Goal: Task Accomplishment & Management: Use online tool/utility

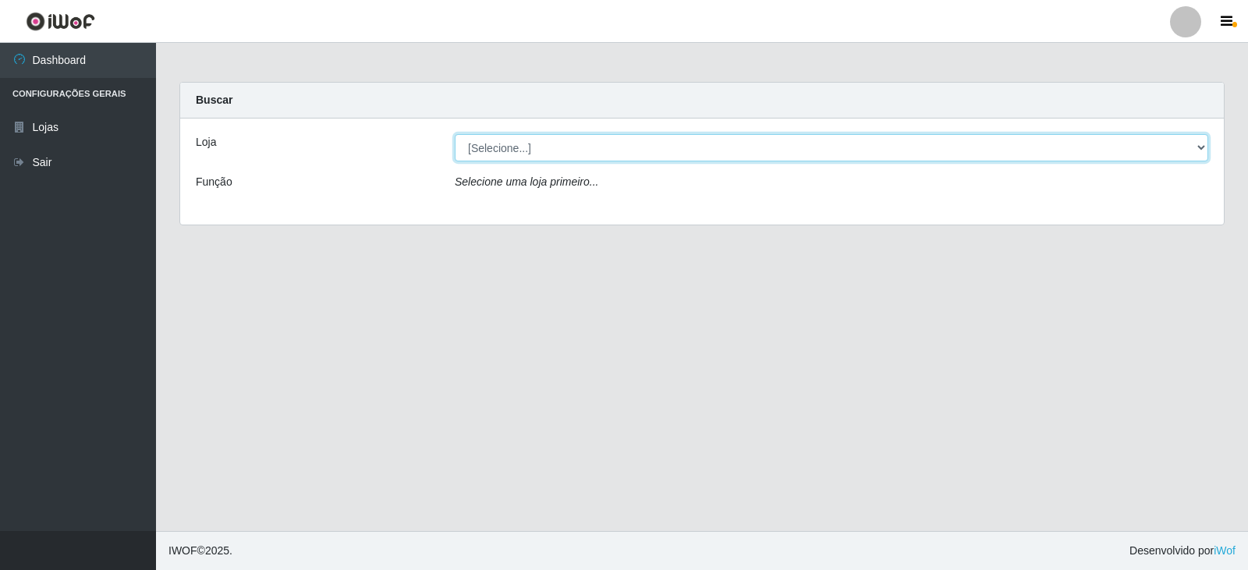
click at [529, 148] on select "[Selecione...] Queiroz Atacadão - Catolé do Rocha" at bounding box center [832, 147] width 754 height 27
select select "500"
click at [455, 134] on select "[Selecione...] Queiroz Atacadão - Catolé do Rocha" at bounding box center [832, 147] width 754 height 27
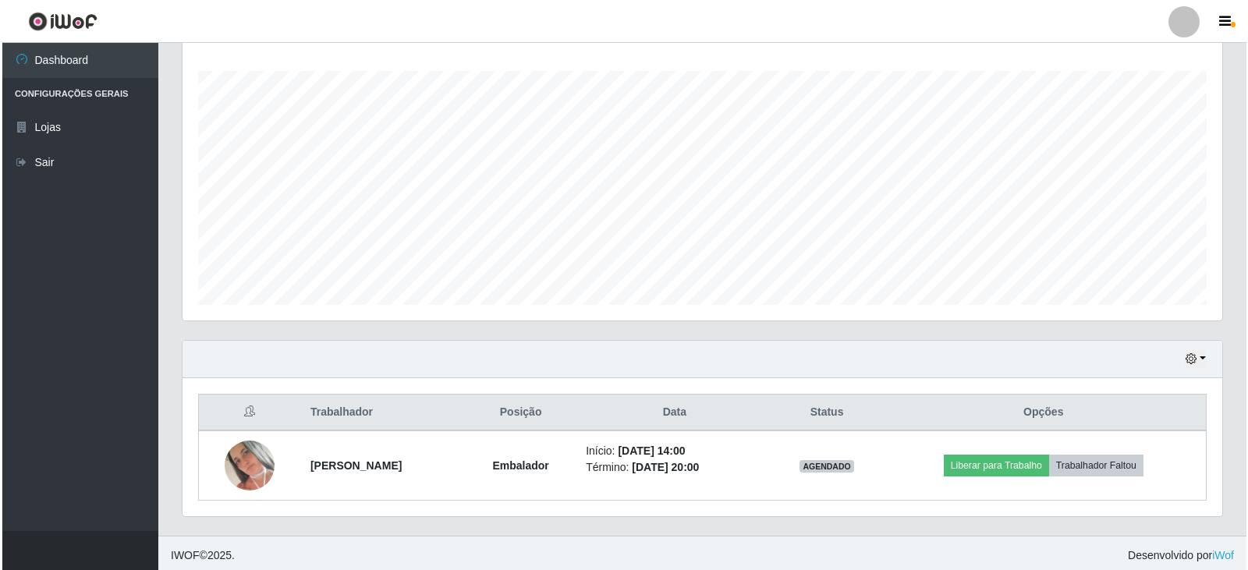
scroll to position [257, 0]
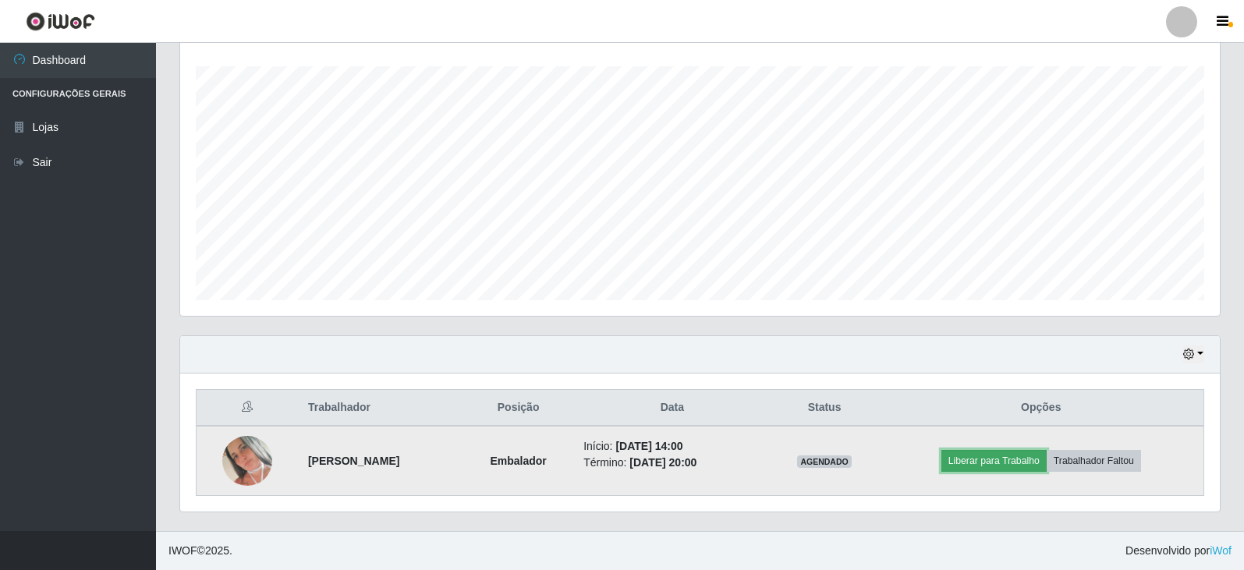
click at [1004, 464] on button "Liberar para Trabalho" at bounding box center [994, 461] width 105 height 22
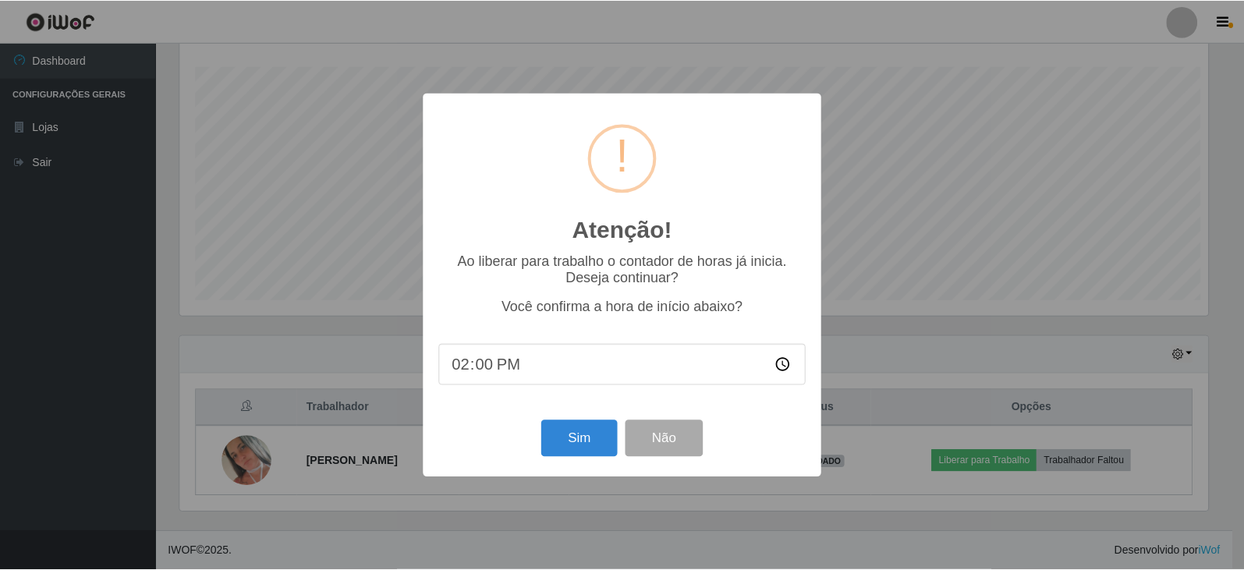
scroll to position [324, 1032]
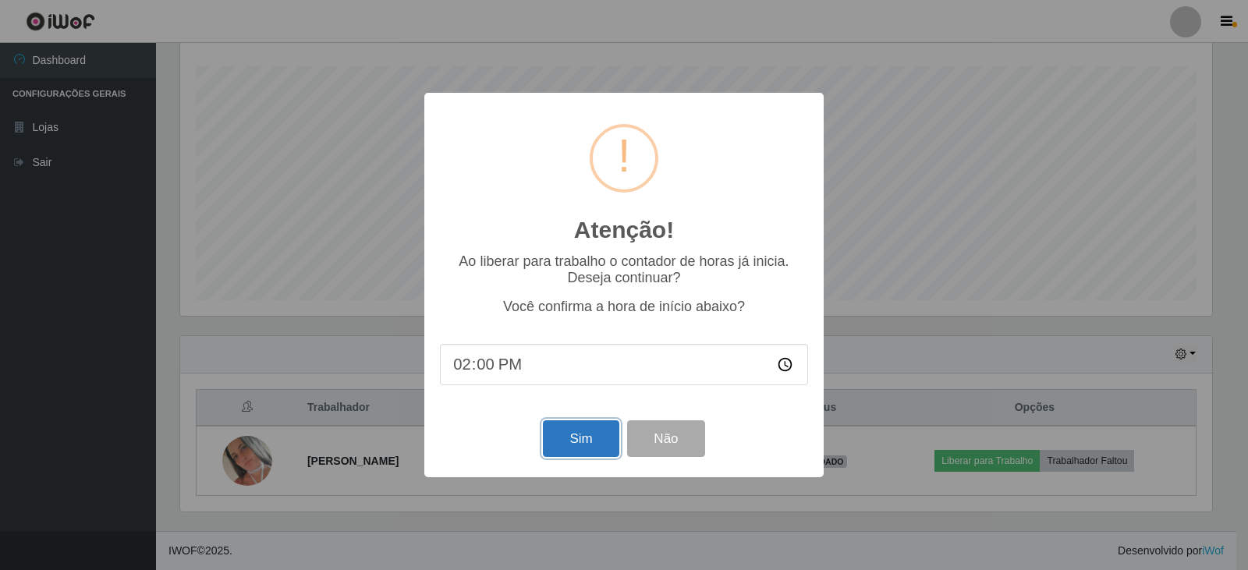
click at [595, 444] on button "Sim" at bounding box center [581, 438] width 76 height 37
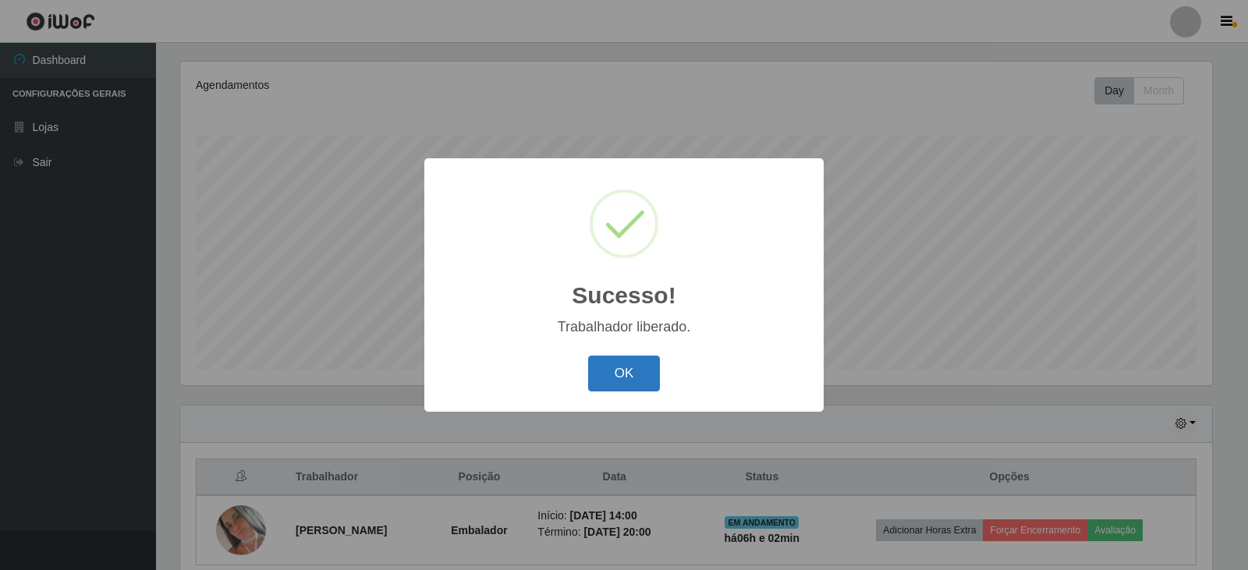
click at [616, 372] on button "OK" at bounding box center [624, 374] width 73 height 37
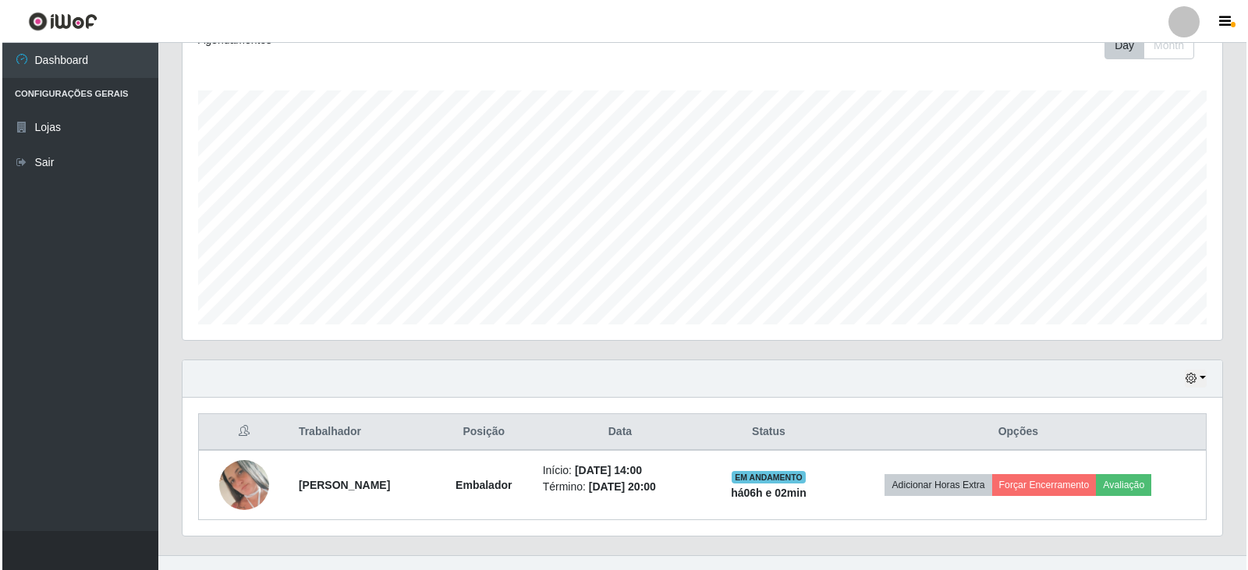
scroll to position [257, 0]
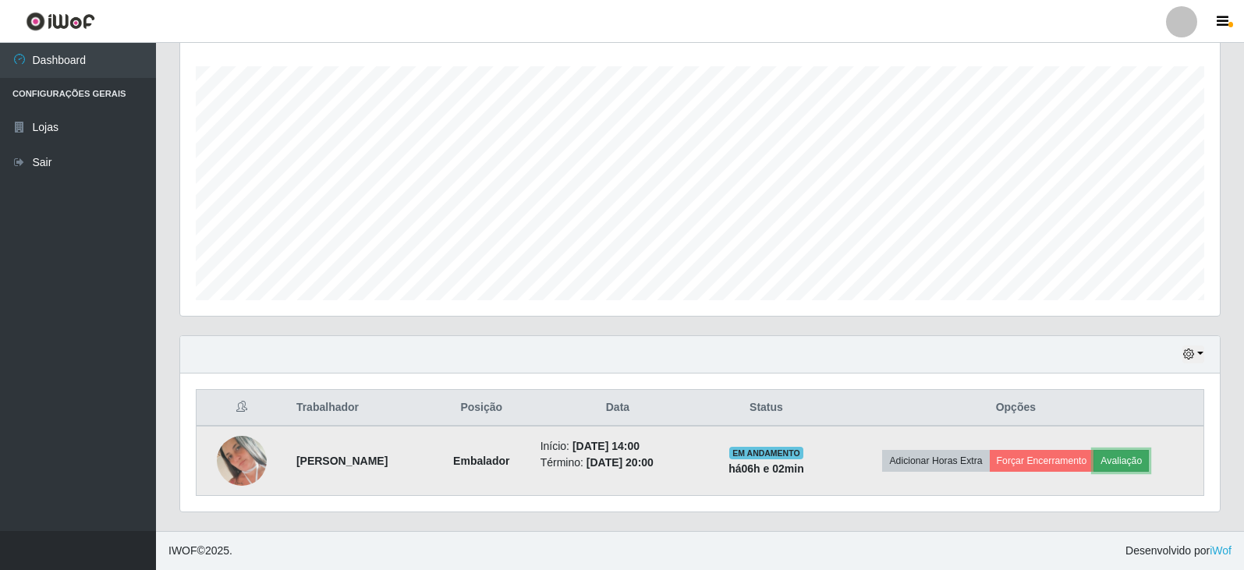
click at [1127, 470] on button "Avaliação" at bounding box center [1121, 461] width 55 height 22
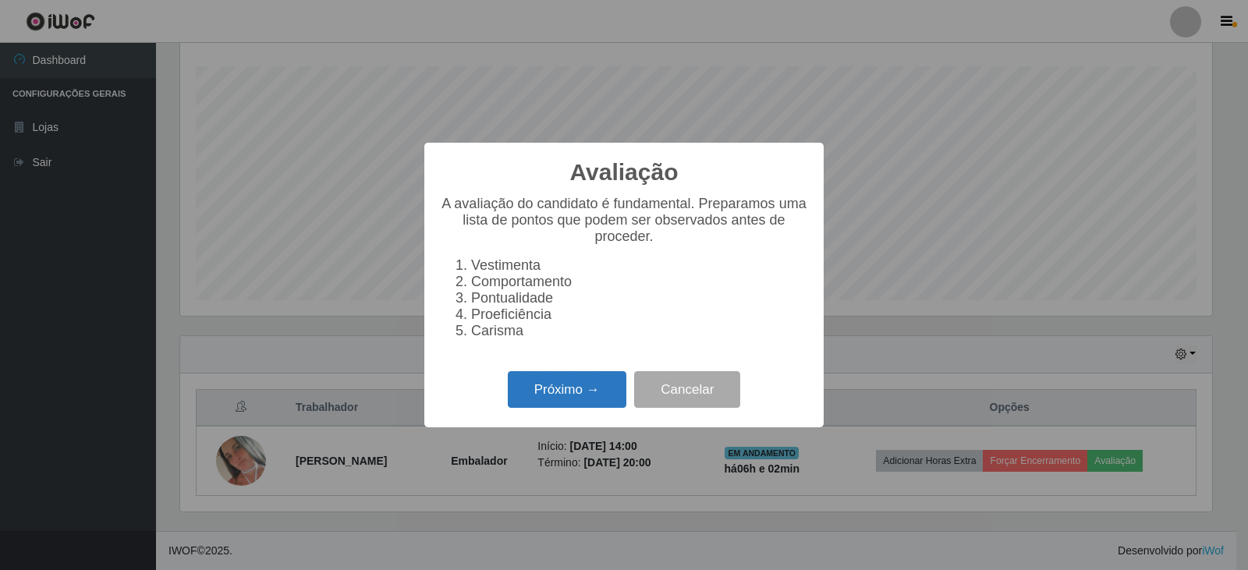
click at [574, 386] on button "Próximo →" at bounding box center [567, 389] width 119 height 37
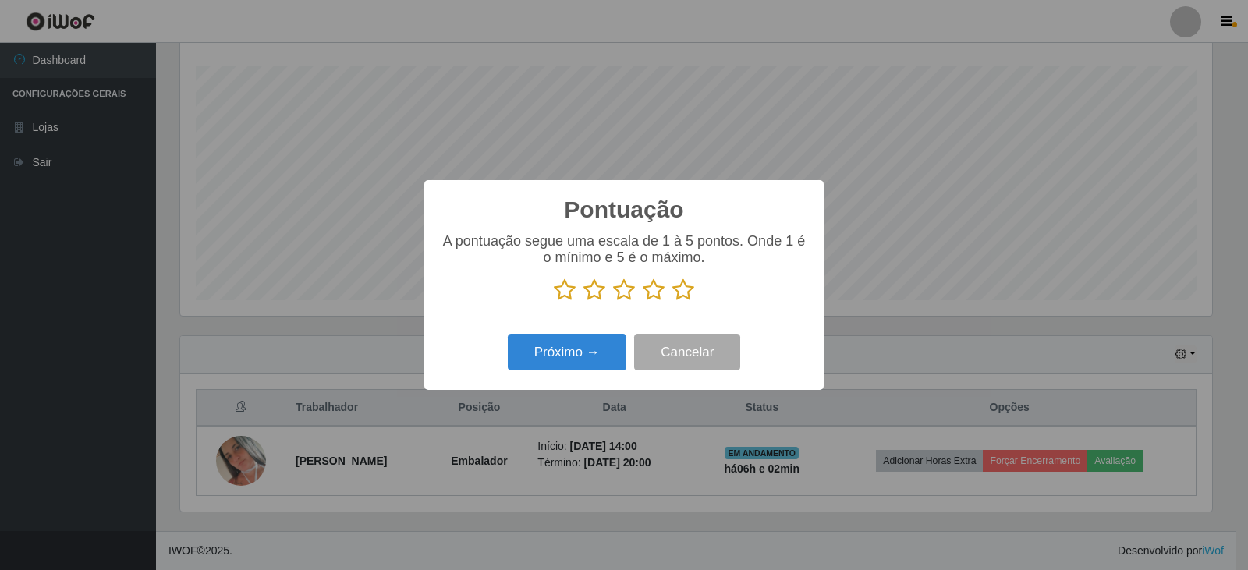
scroll to position [779767, 779058]
click at [690, 293] on icon at bounding box center [683, 289] width 22 height 23
click at [672, 302] on input "radio" at bounding box center [672, 302] width 0 height 0
click at [582, 358] on button "Próximo →" at bounding box center [567, 352] width 119 height 37
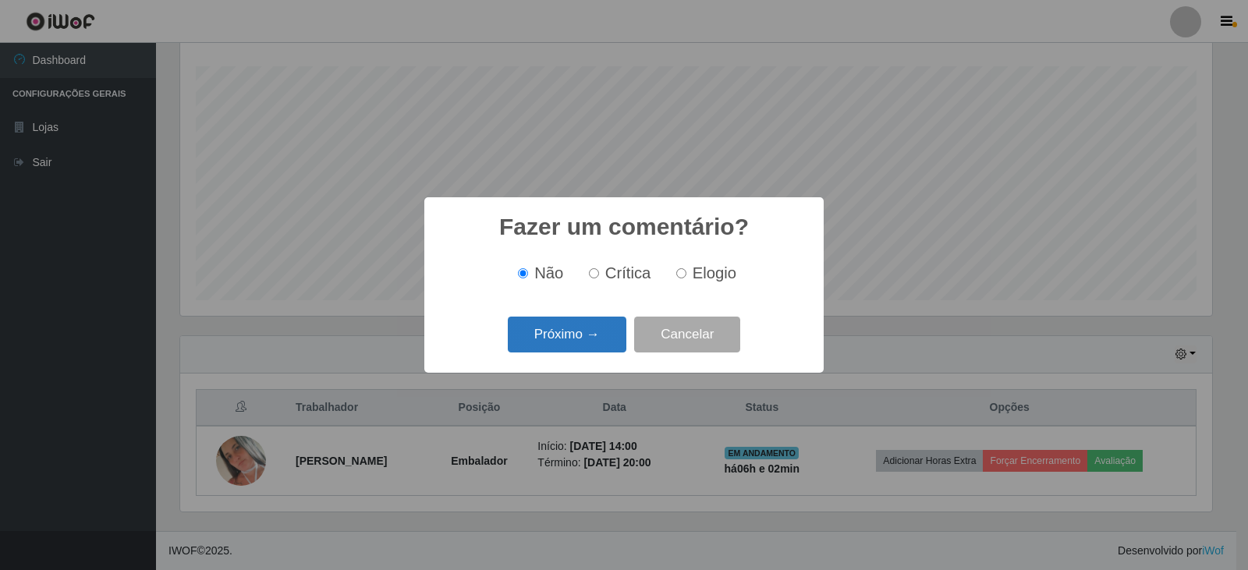
click at [584, 338] on button "Próximo →" at bounding box center [567, 335] width 119 height 37
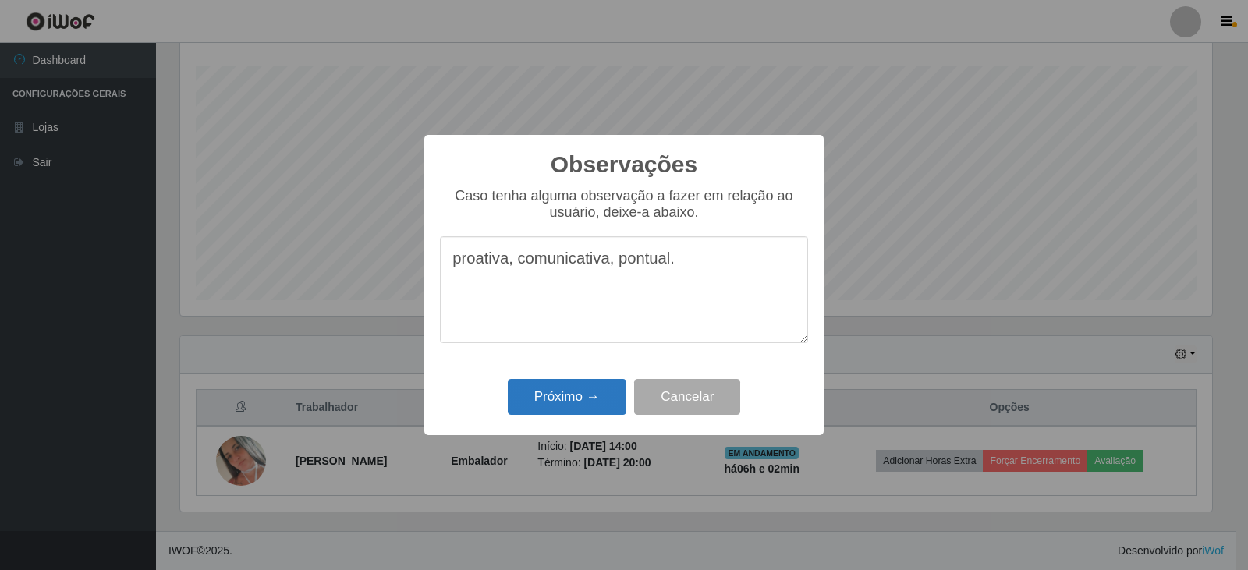
type textarea "proativa, comunicativa, pontual."
click at [573, 394] on button "Próximo →" at bounding box center [567, 397] width 119 height 37
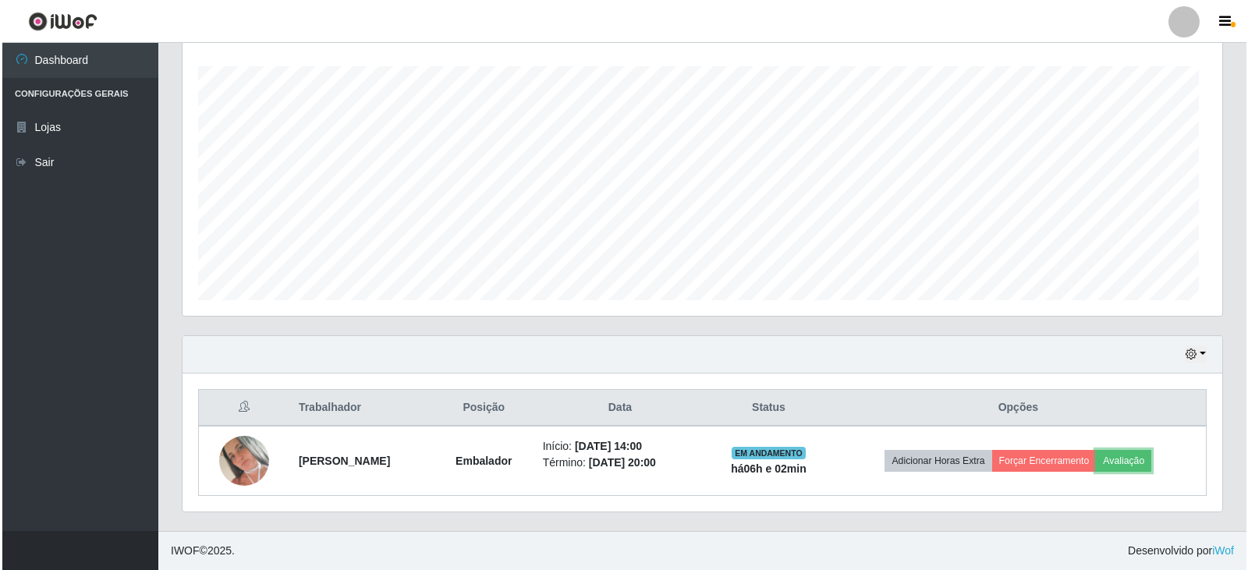
scroll to position [324, 1040]
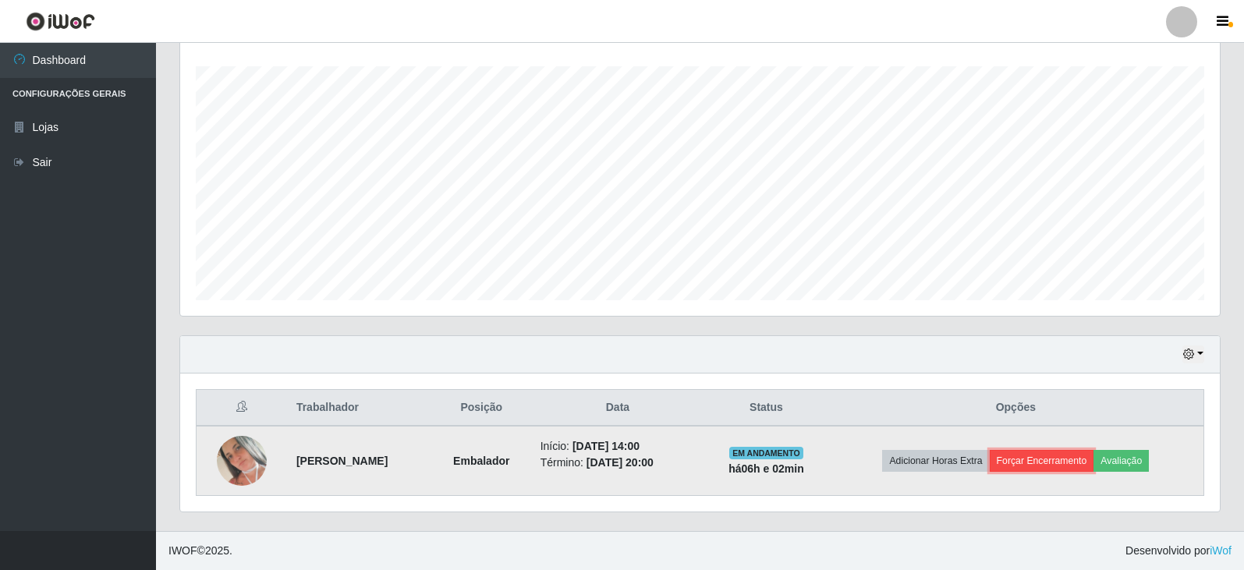
click at [1052, 465] on button "Forçar Encerramento" at bounding box center [1042, 461] width 105 height 22
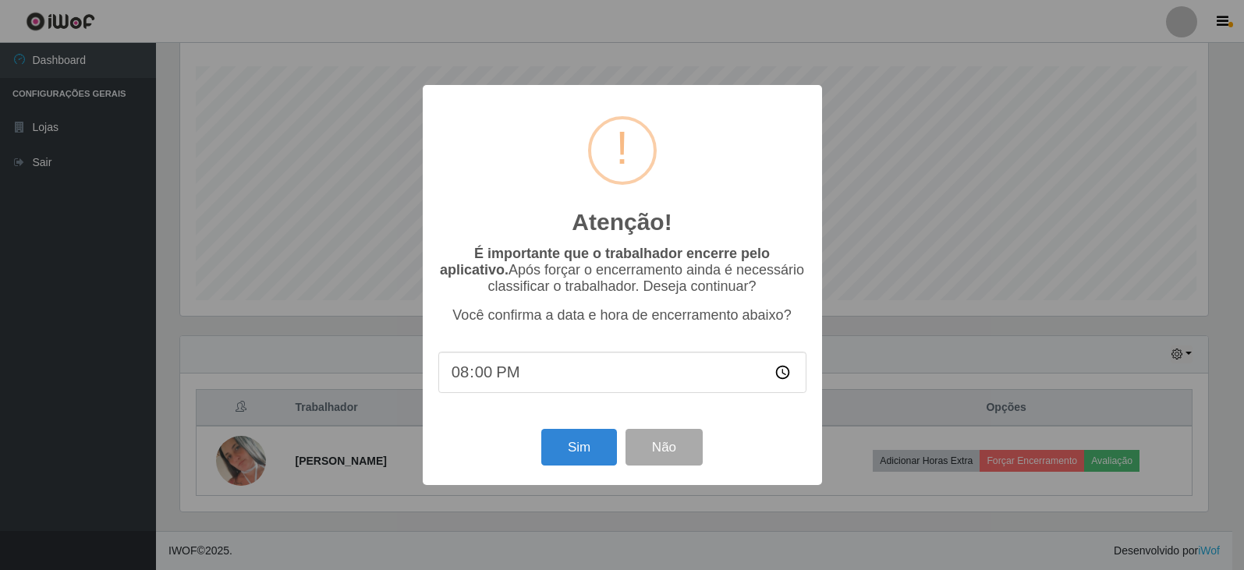
scroll to position [324, 1032]
click at [580, 451] on button "Sim" at bounding box center [581, 447] width 76 height 37
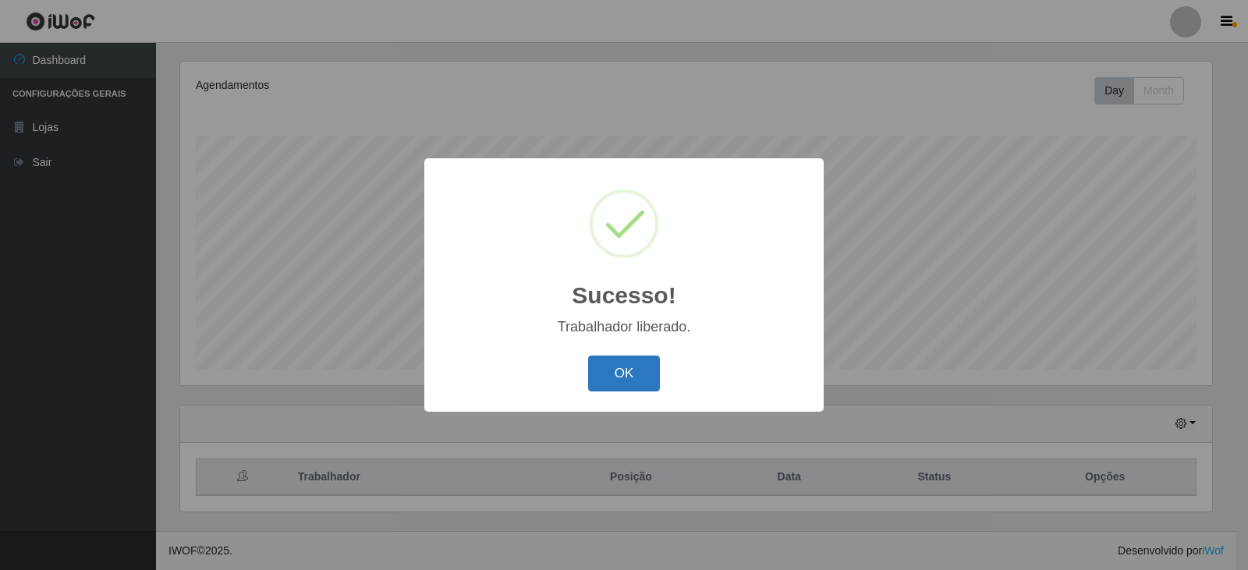
click at [608, 373] on button "OK" at bounding box center [624, 374] width 73 height 37
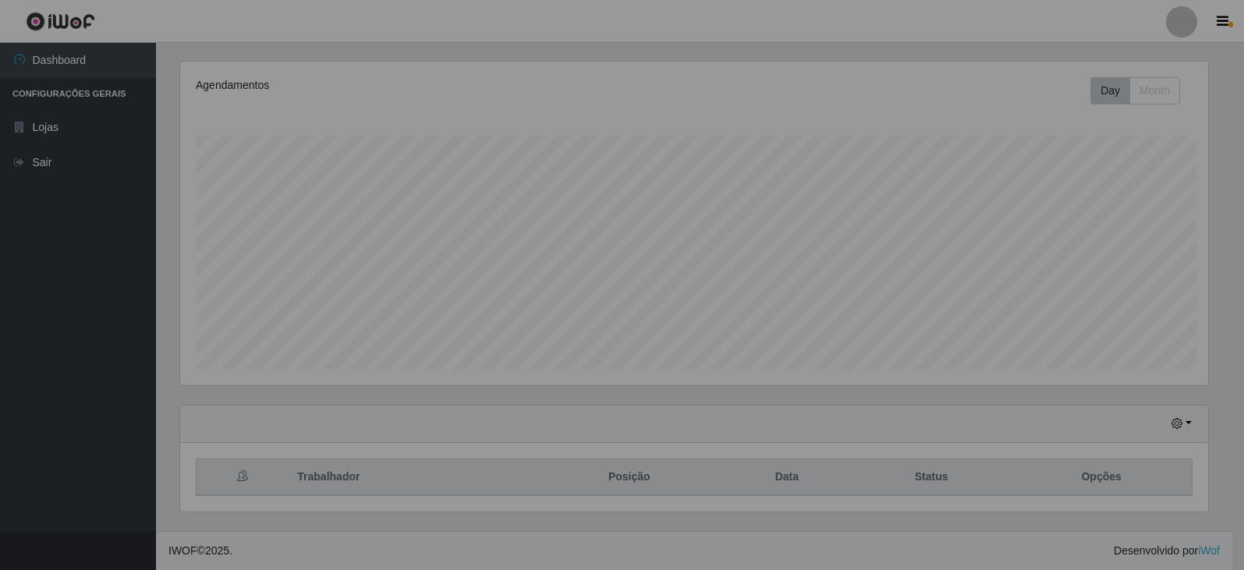
scroll to position [324, 1040]
